Goal: Browse casually

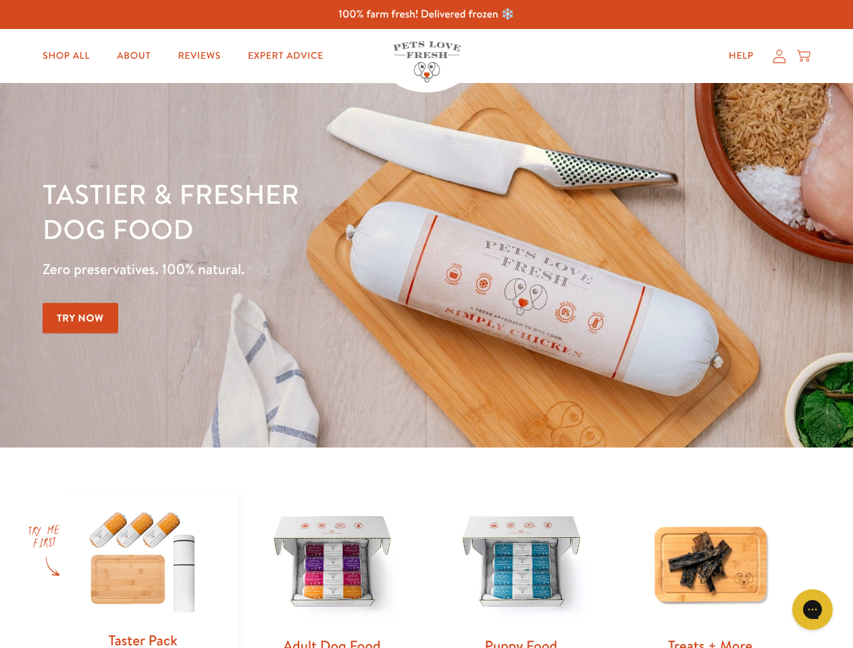
click at [426, 324] on div "Tastier & fresher dog food Zero preservatives. 100% natural. Try Now" at bounding box center [299, 265] width 512 height 178
click at [813, 610] on icon "Open gorgias live chat" at bounding box center [812, 609] width 13 height 13
